Goal: Information Seeking & Learning: Understand process/instructions

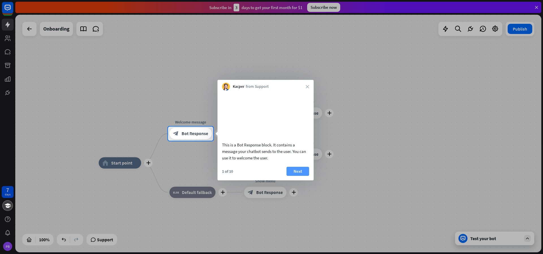
click at [290, 176] on button "Next" at bounding box center [298, 171] width 23 height 9
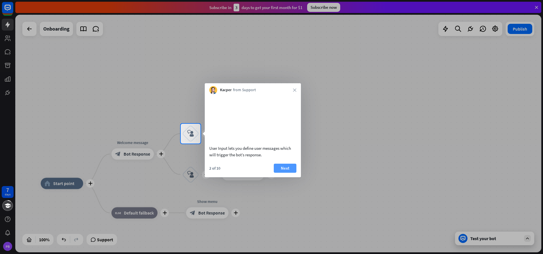
click at [290, 173] on button "Next" at bounding box center [285, 168] width 23 height 9
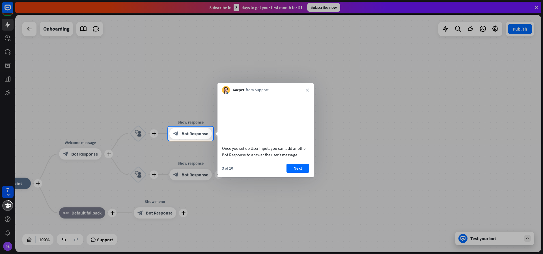
click at [7, 38] on div at bounding box center [271, 63] width 543 height 126
click at [7, 8] on div at bounding box center [271, 63] width 543 height 126
click at [10, 42] on div at bounding box center [271, 63] width 543 height 126
click at [463, 240] on div at bounding box center [271, 197] width 543 height 113
click at [478, 237] on div at bounding box center [271, 197] width 543 height 113
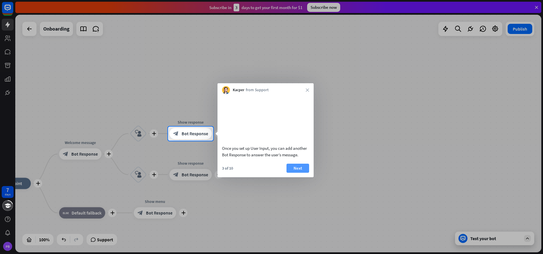
click at [303, 173] on button "Next" at bounding box center [298, 168] width 23 height 9
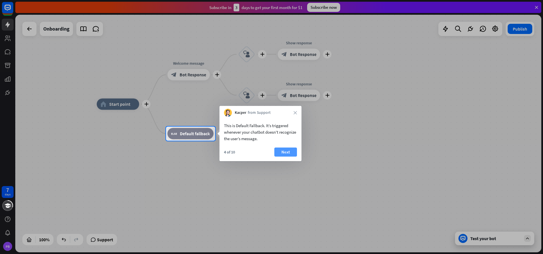
click at [287, 151] on button "Next" at bounding box center [285, 151] width 23 height 9
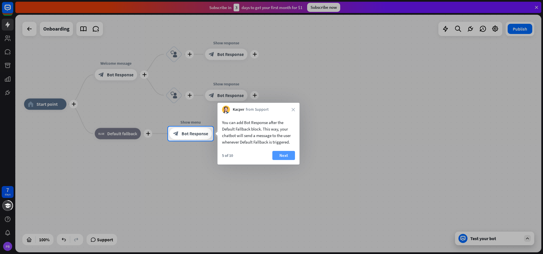
click at [290, 158] on button "Next" at bounding box center [283, 155] width 23 height 9
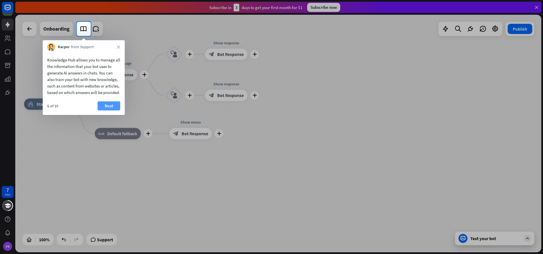
click at [116, 110] on button "Next" at bounding box center [109, 105] width 23 height 9
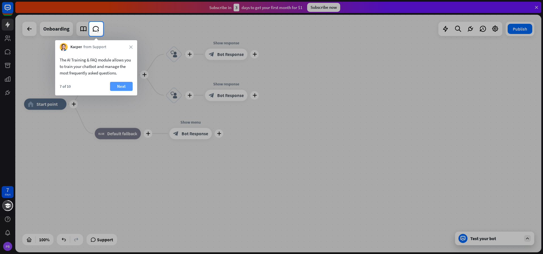
click at [125, 87] on button "Next" at bounding box center [121, 86] width 23 height 9
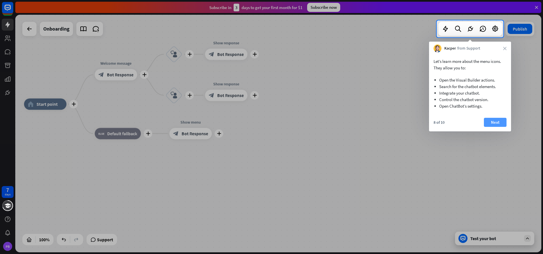
click at [498, 122] on button "Next" at bounding box center [495, 122] width 23 height 9
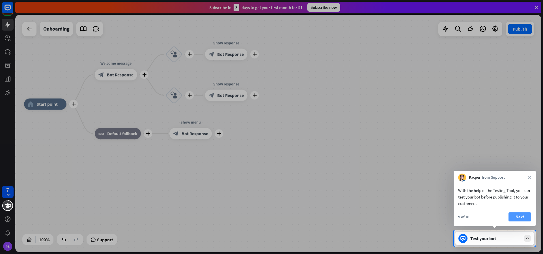
click at [519, 214] on button "Next" at bounding box center [520, 216] width 23 height 9
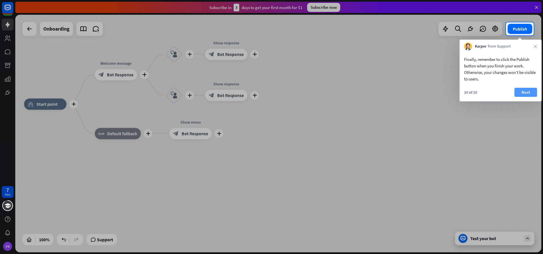
click at [528, 90] on button "Next" at bounding box center [526, 92] width 23 height 9
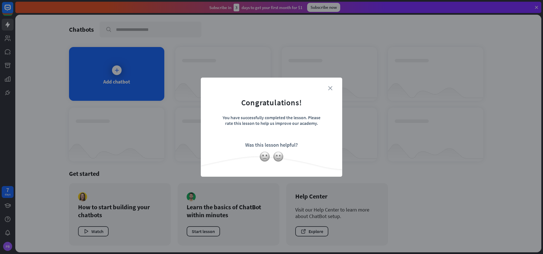
click at [330, 89] on icon "close" at bounding box center [330, 88] width 4 height 4
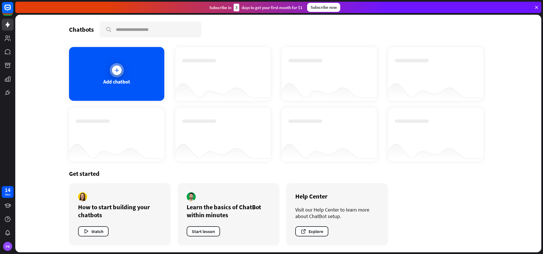
click at [118, 70] on icon at bounding box center [117, 70] width 6 height 6
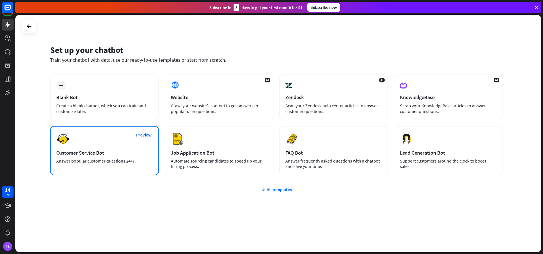
click at [79, 145] on div "Preview Customer Service Bot Answer popular customer questions 24/7." at bounding box center [104, 150] width 109 height 49
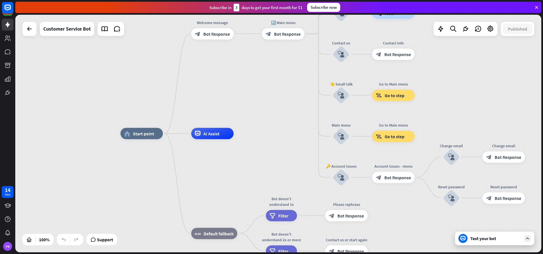
click at [463, 240] on icon at bounding box center [463, 238] width 5 height 5
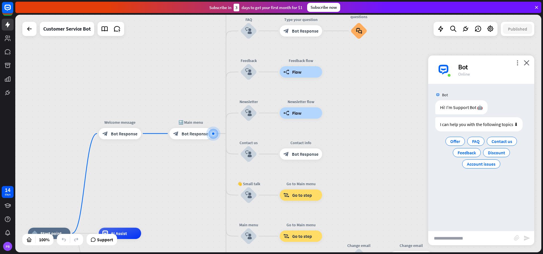
click at [446, 241] on input "text" at bounding box center [471, 238] width 86 height 14
click at [476, 141] on span "FAQ" at bounding box center [476, 141] width 8 height 6
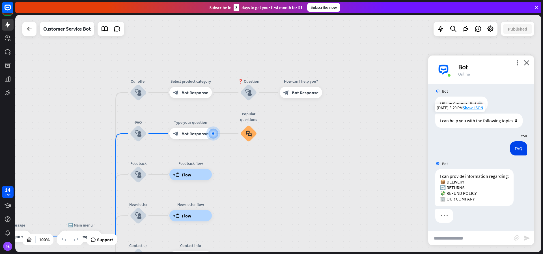
scroll to position [4, 0]
click at [450, 239] on input "text" at bounding box center [471, 238] width 86 height 14
click at [450, 239] on input "*" at bounding box center [471, 238] width 86 height 14
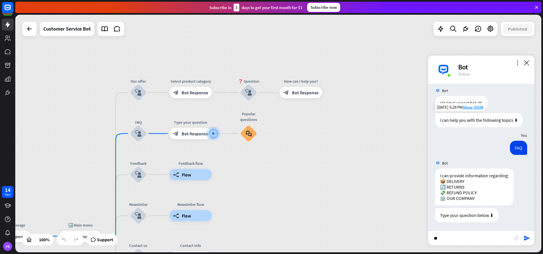
type input "*"
click at [450, 239] on input "**" at bounding box center [471, 238] width 86 height 14
click at [450, 239] on input "**********" at bounding box center [471, 238] width 86 height 14
click at [471, 239] on input "**********" at bounding box center [471, 238] width 86 height 14
type input "**********"
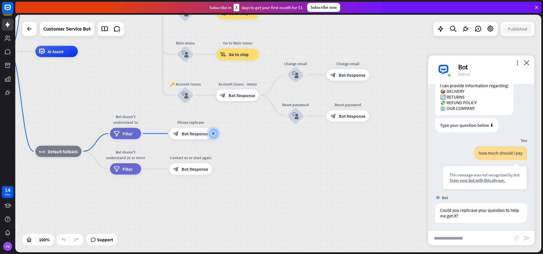
scroll to position [95, 0]
click at [528, 62] on icon "close" at bounding box center [527, 62] width 6 height 5
